Goal: Information Seeking & Learning: Learn about a topic

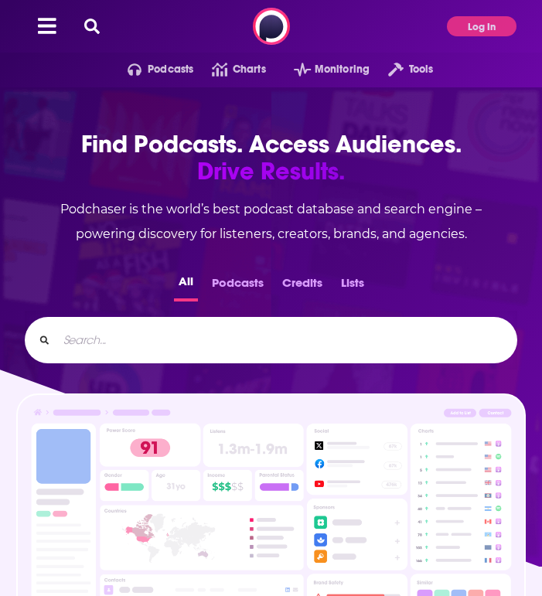
click at [365, 341] on input "Search..." at bounding box center [280, 340] width 447 height 25
click at [482, 30] on button "Log In" at bounding box center [482, 26] width 70 height 20
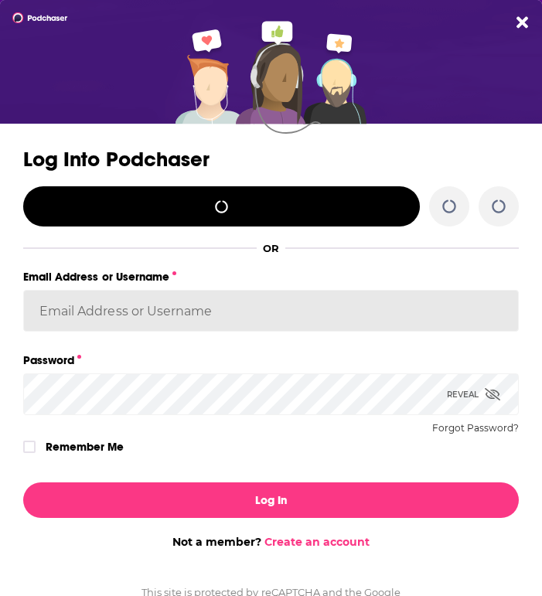
type input "autumncomm"
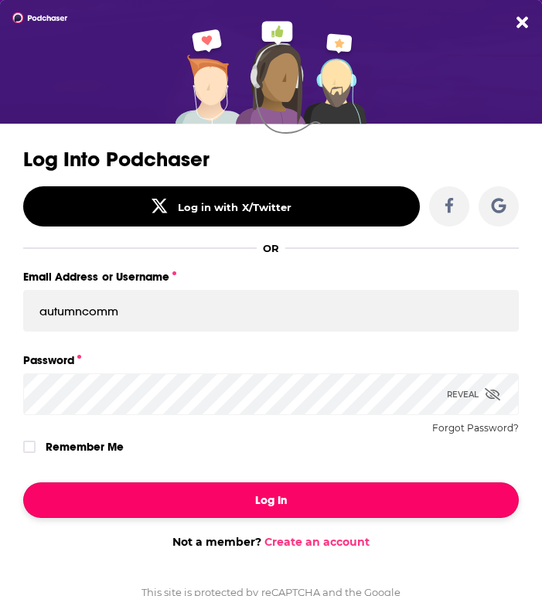
click at [196, 505] on button "Log In" at bounding box center [271, 501] width 496 height 36
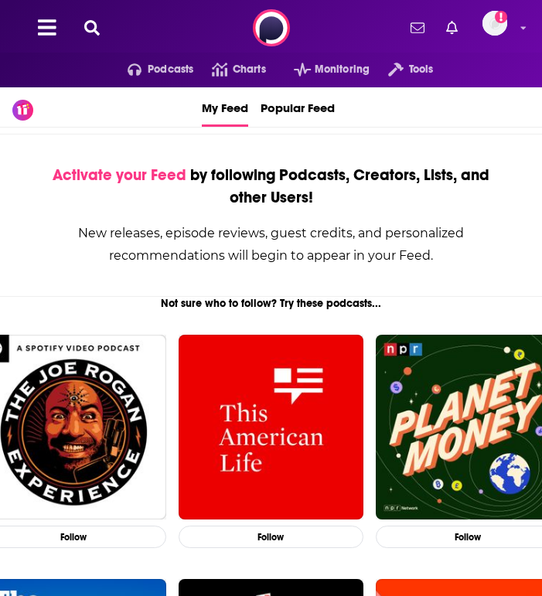
click at [91, 31] on icon at bounding box center [91, 27] width 15 height 15
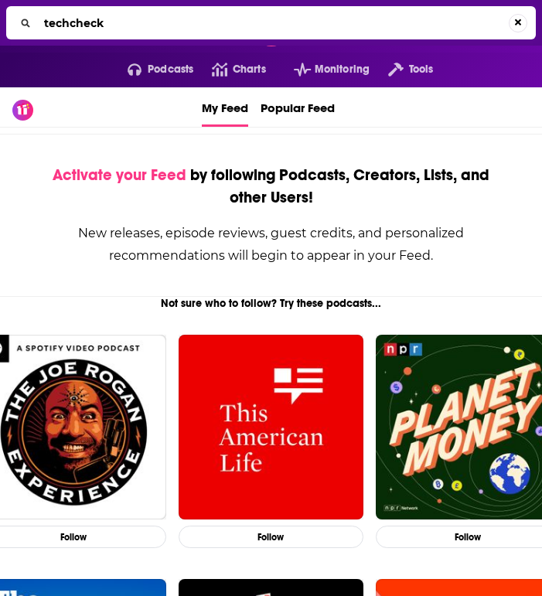
type input "techcheck"
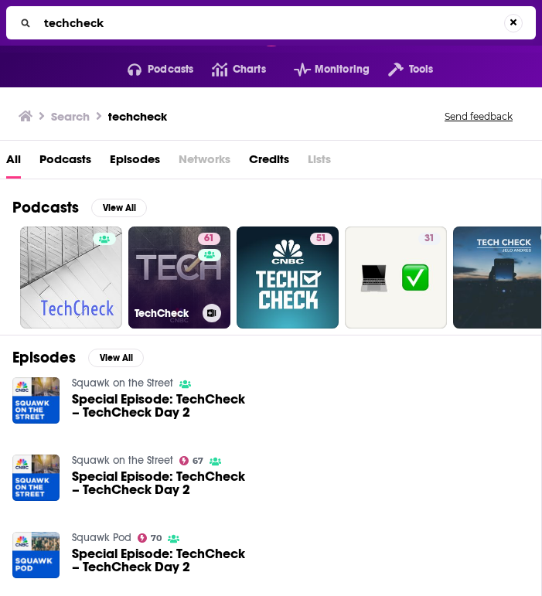
click at [192, 280] on link "61 TechCheck" at bounding box center [179, 278] width 102 height 102
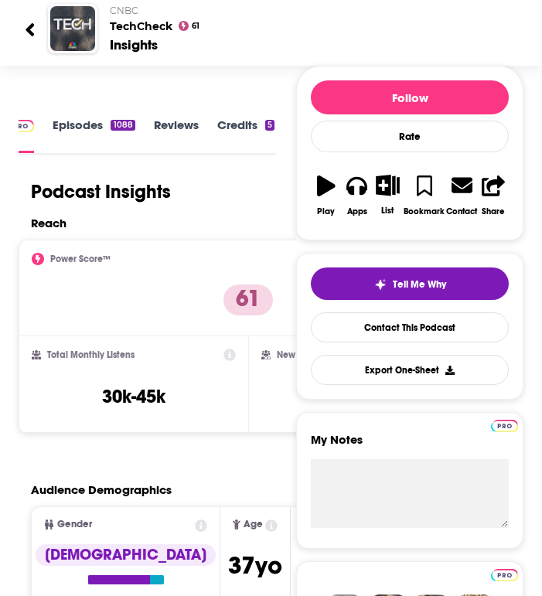
scroll to position [147, 0]
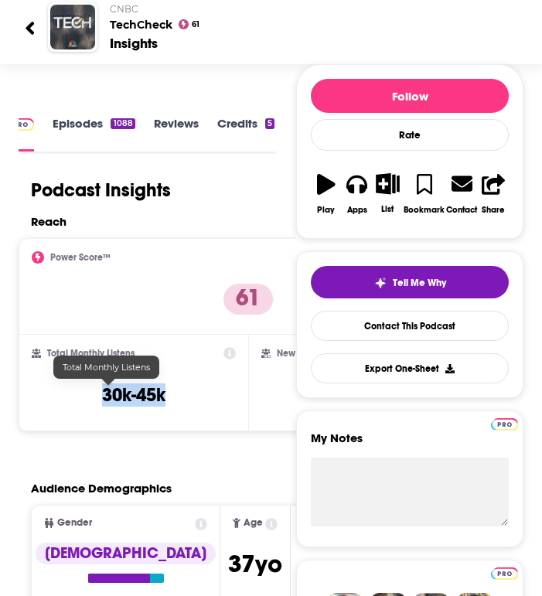
drag, startPoint x: 153, startPoint y: 399, endPoint x: 70, endPoint y: 399, distance: 82.8
click at [70, 399] on div "Total Monthly Listens 30k-45k" at bounding box center [134, 382] width 204 height 71
copy h3 "30k-45k"
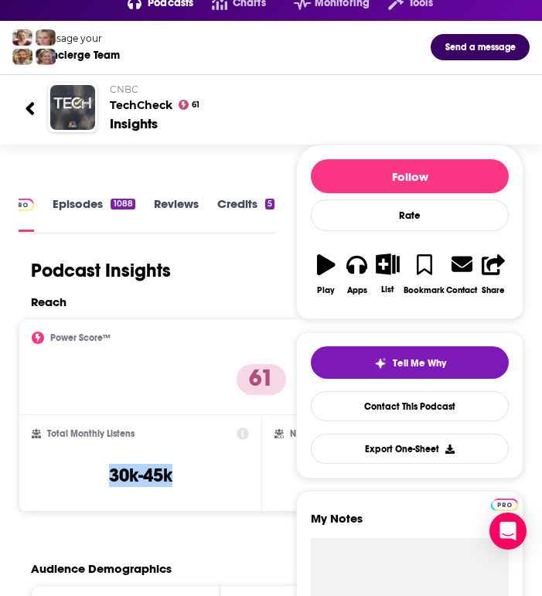
scroll to position [0, 0]
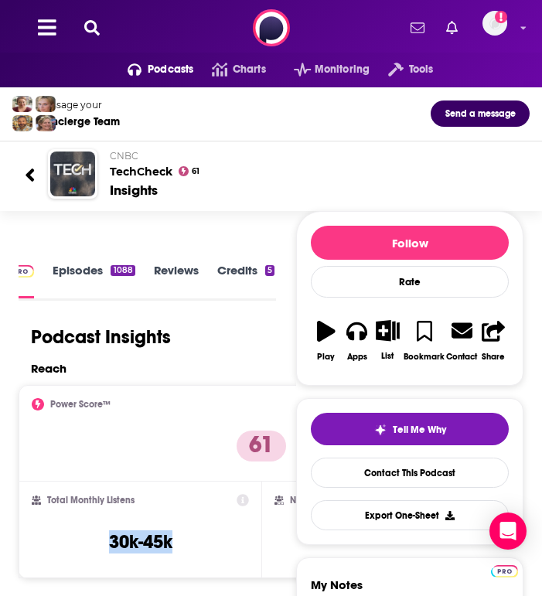
click at [94, 29] on icon at bounding box center [91, 27] width 15 height 15
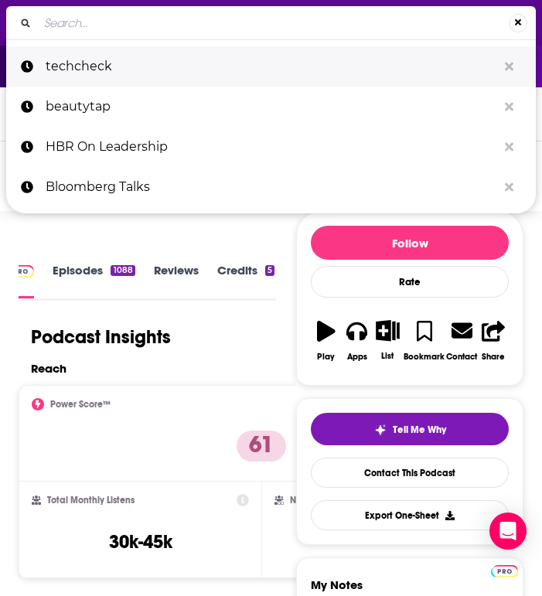
type input "a16z"
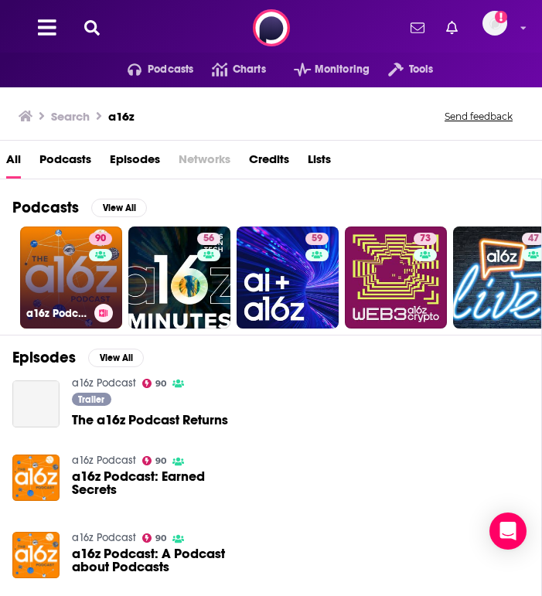
click at [95, 281] on div "90" at bounding box center [102, 268] width 27 height 71
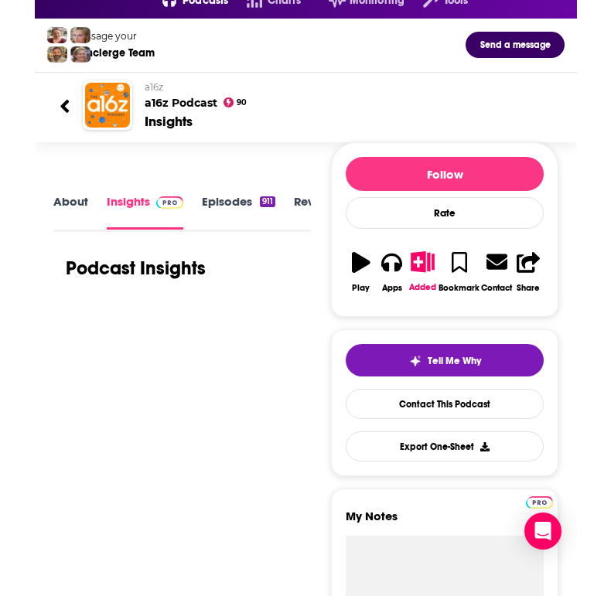
scroll to position [225, 0]
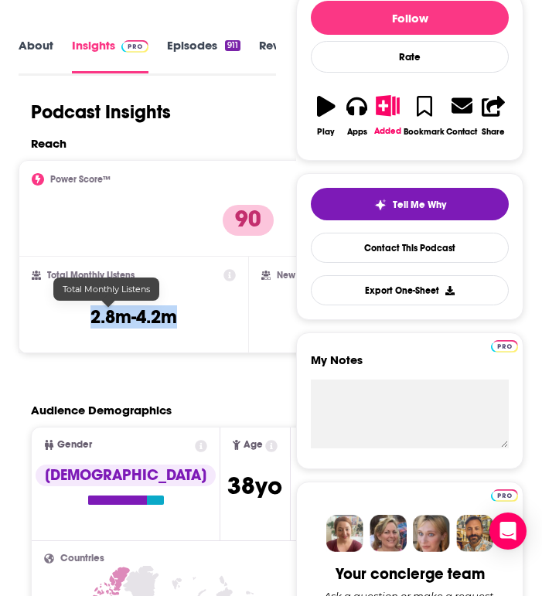
drag, startPoint x: 156, startPoint y: 317, endPoint x: 60, endPoint y: 318, distance: 95.9
click at [60, 317] on div "Total Monthly Listens 2.8m-4.2m" at bounding box center [134, 304] width 204 height 71
copy h3 "2.8m-4.2m"
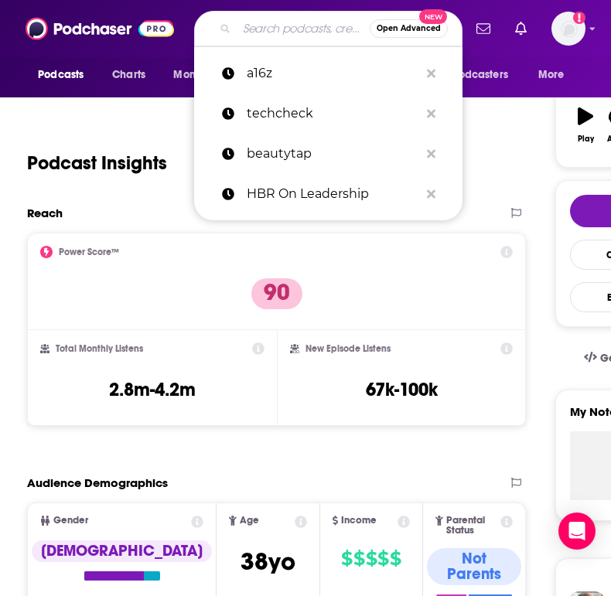
click at [273, 24] on input "Search podcasts, credits, & more..." at bounding box center [303, 28] width 133 height 25
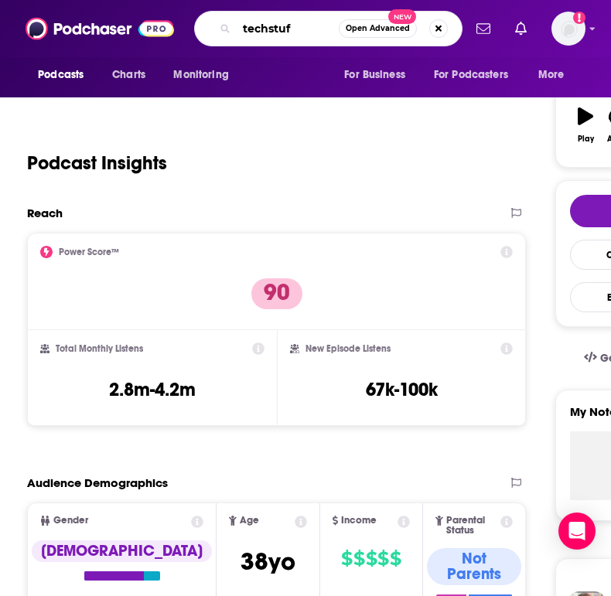
type input "techstuff"
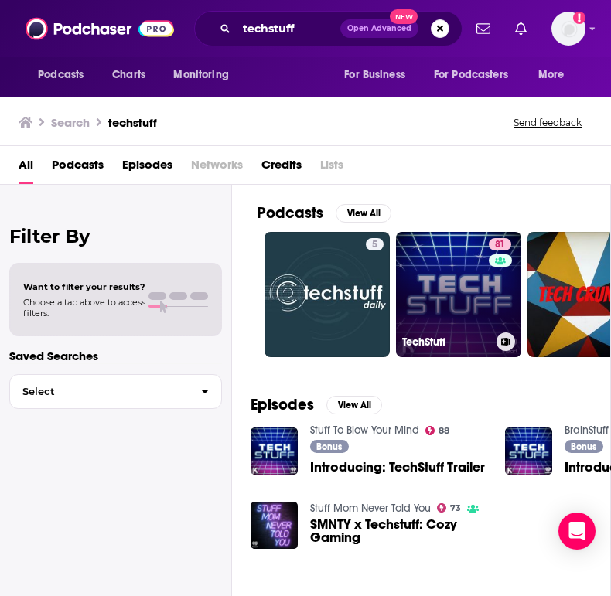
click at [432, 302] on link "81 TechStuff" at bounding box center [458, 294] width 125 height 125
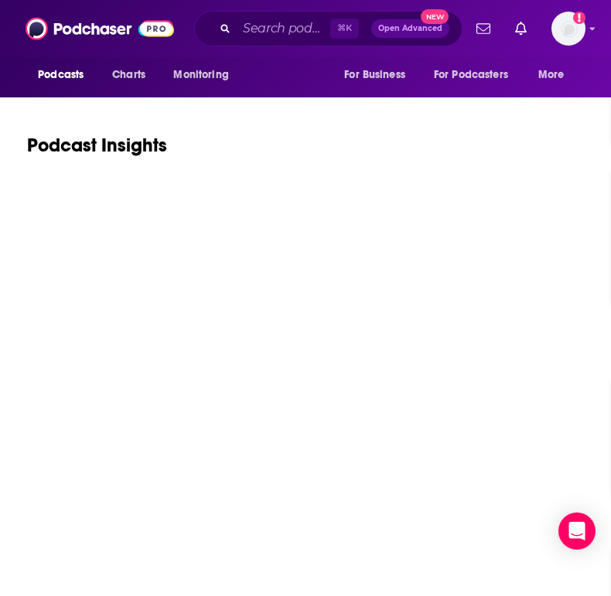
scroll to position [247, 0]
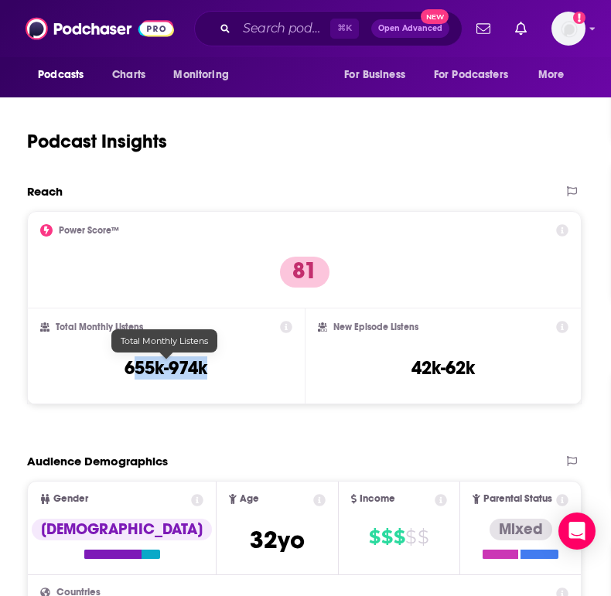
drag, startPoint x: 227, startPoint y: 371, endPoint x: 131, endPoint y: 372, distance: 95.1
click at [131, 372] on div "Total Monthly Listens 655k-974k" at bounding box center [166, 356] width 252 height 71
drag, startPoint x: 120, startPoint y: 372, endPoint x: 237, endPoint y: 371, distance: 116.8
click at [237, 371] on div "Total Monthly Listens 655k-974k" at bounding box center [166, 356] width 252 height 71
copy h3 "655k-974k"
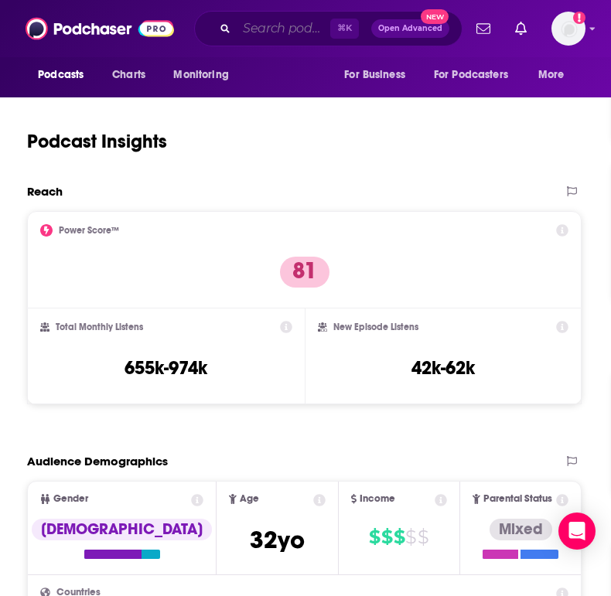
click at [286, 29] on input "Search podcasts, credits, & more..." at bounding box center [284, 28] width 94 height 25
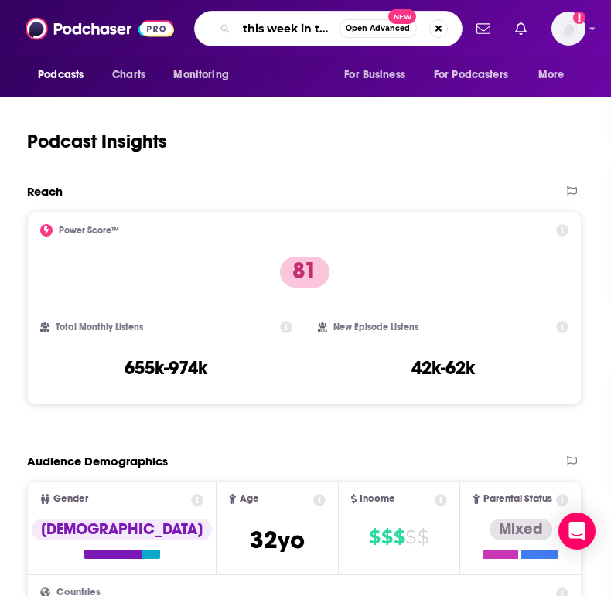
type input "this week in tech"
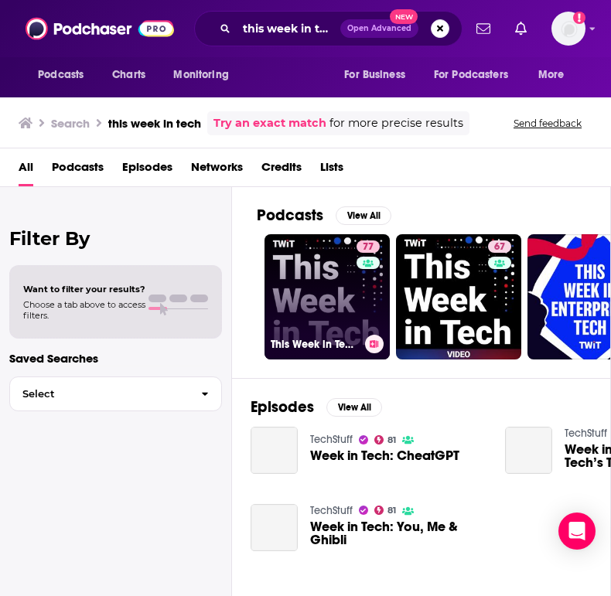
click at [328, 295] on link "77 This Week in Tech (Audio)" at bounding box center [327, 296] width 125 height 125
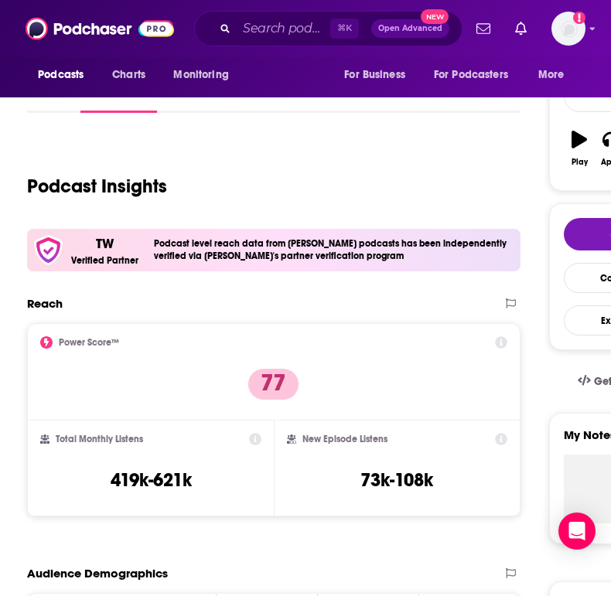
scroll to position [268, 0]
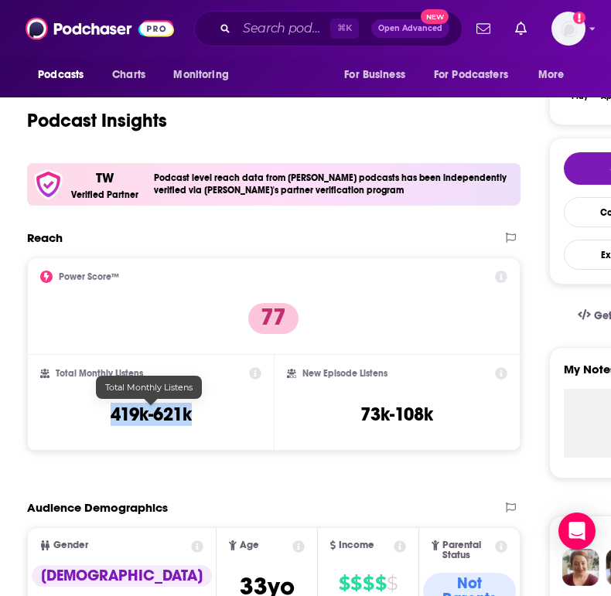
drag, startPoint x: 183, startPoint y: 419, endPoint x: 103, endPoint y: 419, distance: 79.7
click at [103, 419] on div "Total Monthly Listens 419k-621k" at bounding box center [150, 402] width 221 height 71
copy h3 "419k-621k"
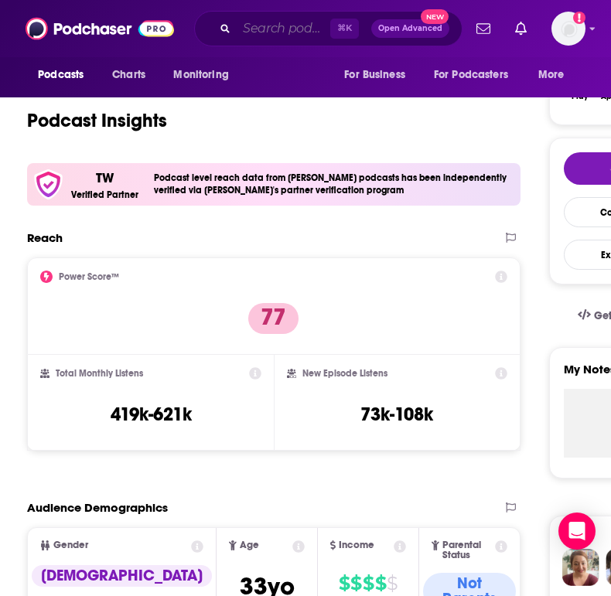
click at [276, 29] on input "Search podcasts, credits, & more..." at bounding box center [284, 28] width 94 height 25
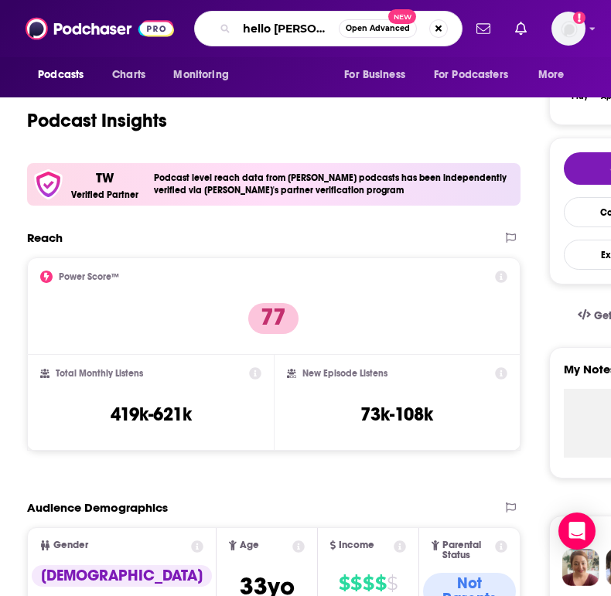
type input "hello [DATE]"
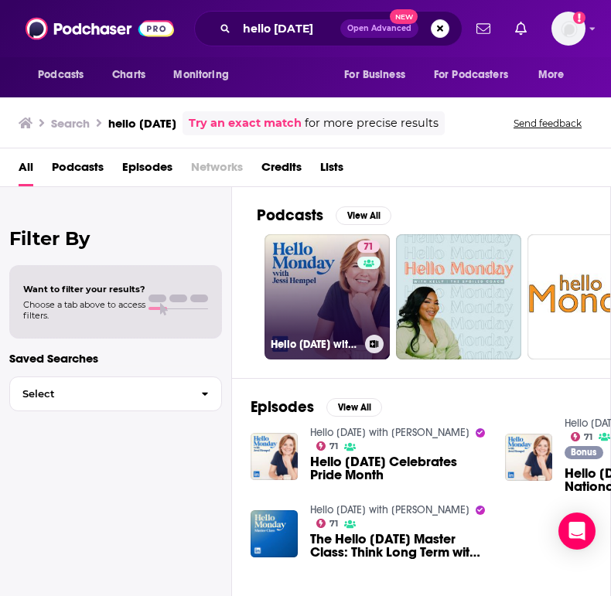
click at [306, 299] on link "71 Hello [DATE] with [PERSON_NAME]" at bounding box center [327, 296] width 125 height 125
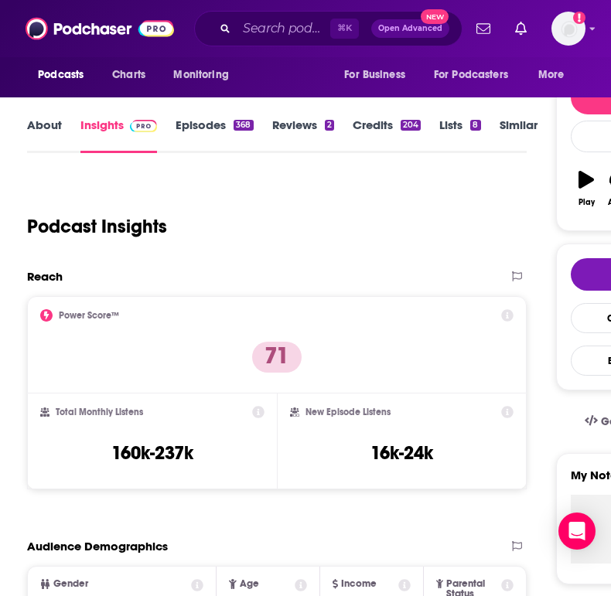
scroll to position [260, 0]
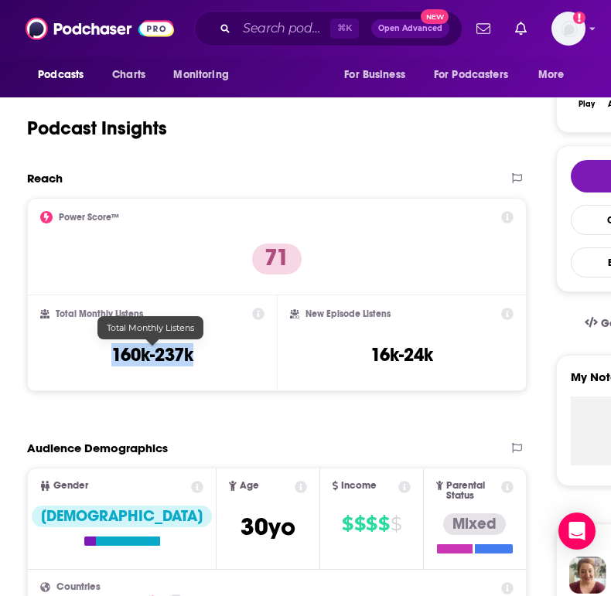
drag, startPoint x: 202, startPoint y: 361, endPoint x: 112, endPoint y: 361, distance: 89.7
click at [112, 361] on div "Total Monthly Listens 160k-237k" at bounding box center [152, 343] width 224 height 71
copy h3 "160k-237k"
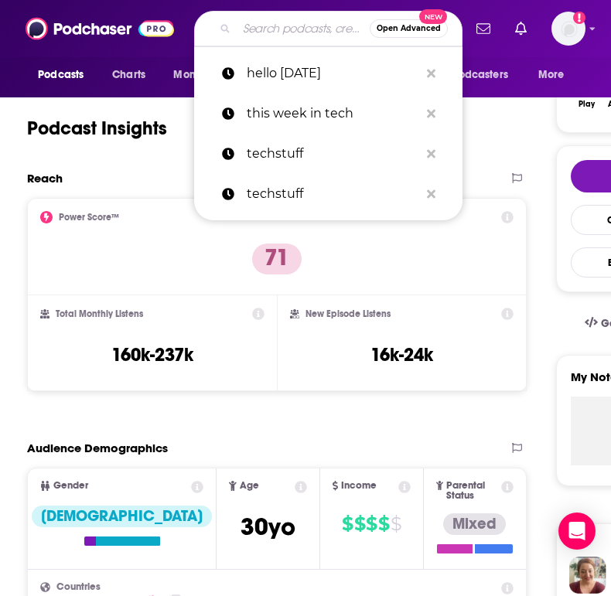
click at [268, 26] on input "Search podcasts, credits, & more..." at bounding box center [303, 28] width 133 height 25
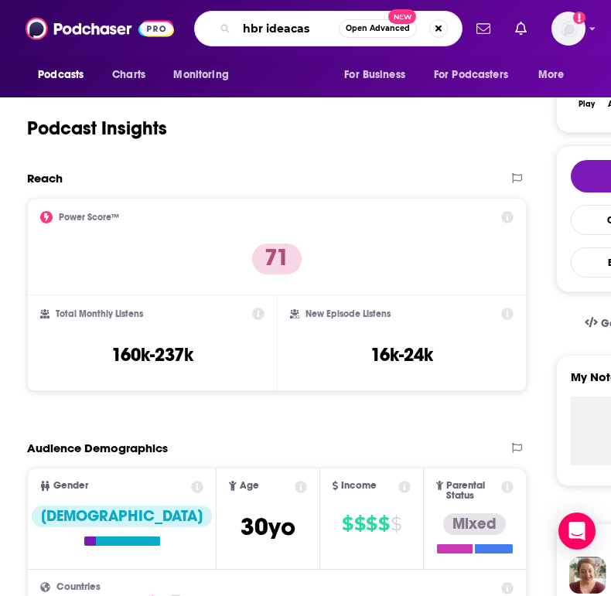
type input "[PERSON_NAME]"
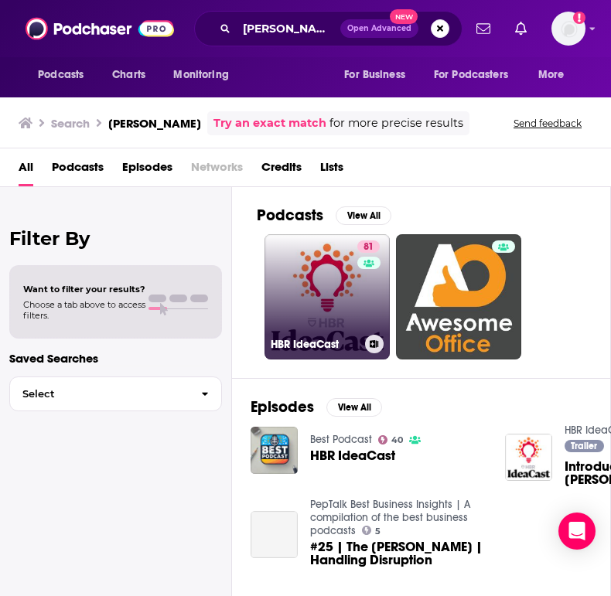
click at [316, 306] on link "81 [PERSON_NAME]" at bounding box center [327, 296] width 125 height 125
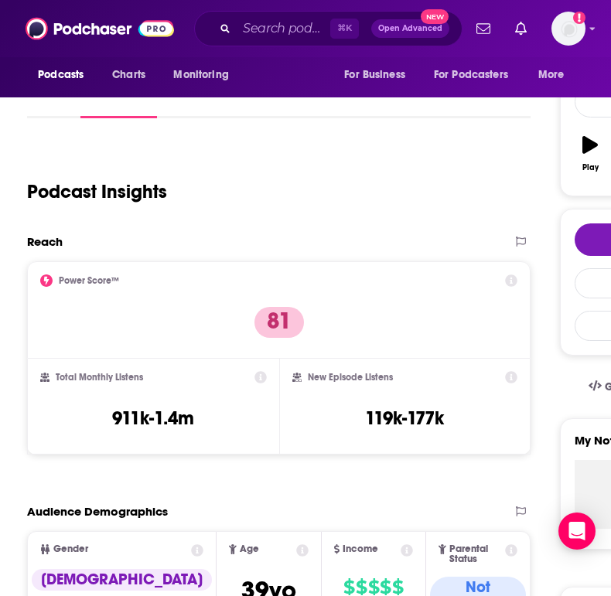
scroll to position [293, 0]
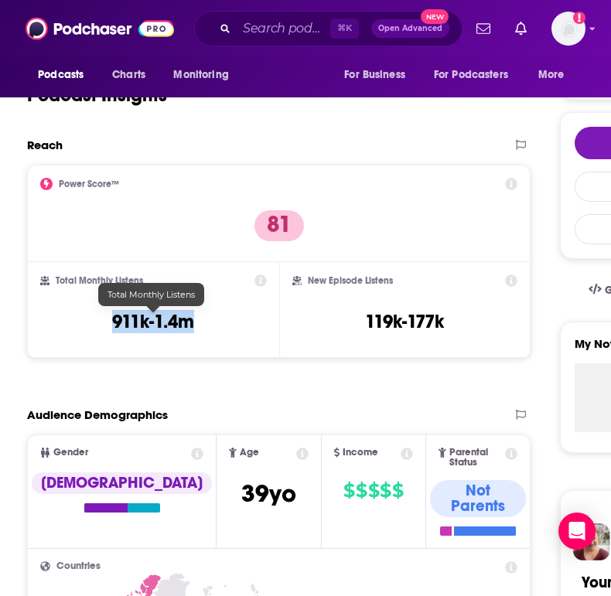
drag, startPoint x: 211, startPoint y: 327, endPoint x: 111, endPoint y: 326, distance: 99.8
click at [111, 326] on div "Total Monthly Listens 911k-1.4m" at bounding box center [153, 310] width 226 height 71
copy h3 "911k-1.4m"
click at [273, 31] on input "Search podcasts, credits, & more..." at bounding box center [284, 28] width 94 height 25
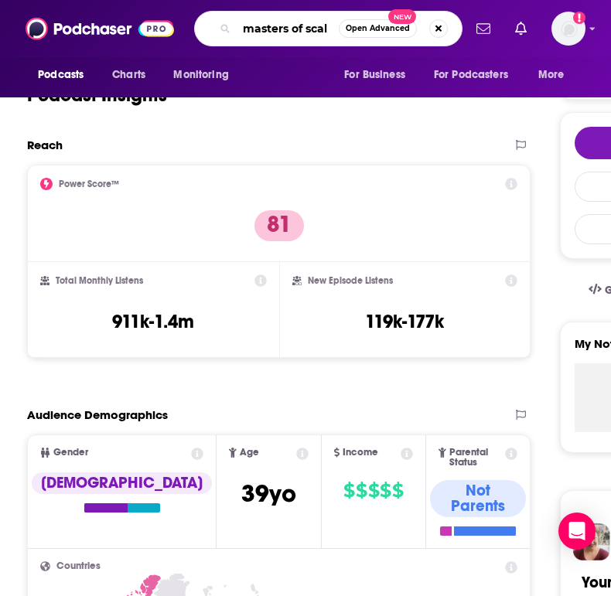
type input "masters of scale"
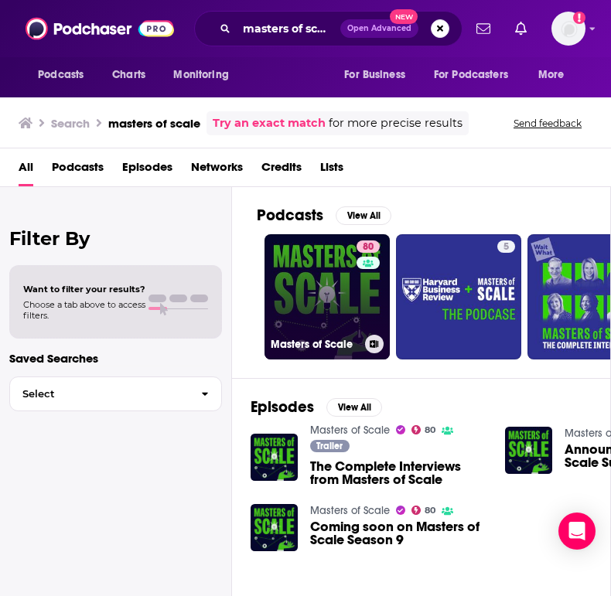
click at [315, 299] on link "80 Masters of Scale" at bounding box center [327, 296] width 125 height 125
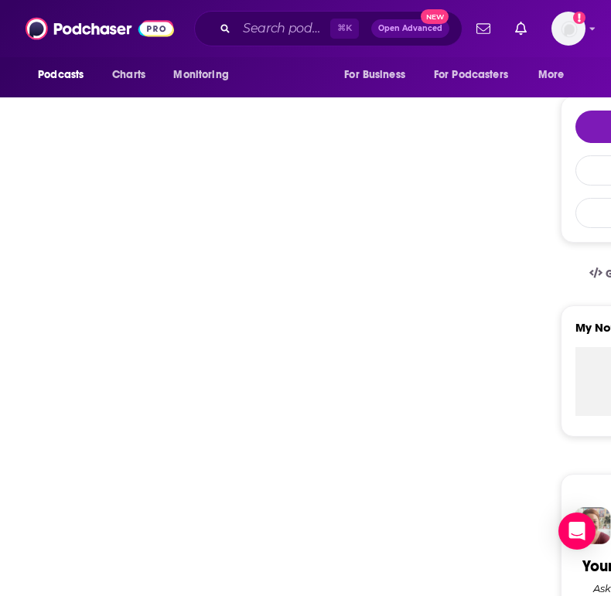
scroll to position [304, 0]
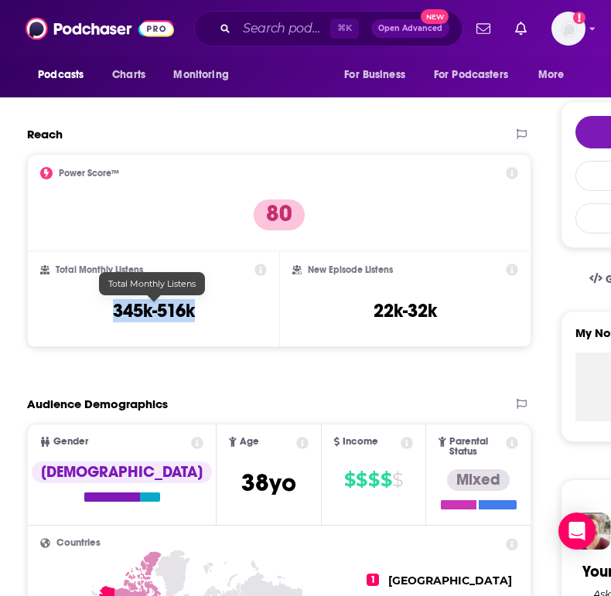
drag, startPoint x: 220, startPoint y: 317, endPoint x: 104, endPoint y: 316, distance: 116.0
click at [104, 316] on div "Total Monthly Listens 345k-516k" at bounding box center [153, 299] width 227 height 71
copy h3 "345k-516k"
